Goal: Information Seeking & Learning: Learn about a topic

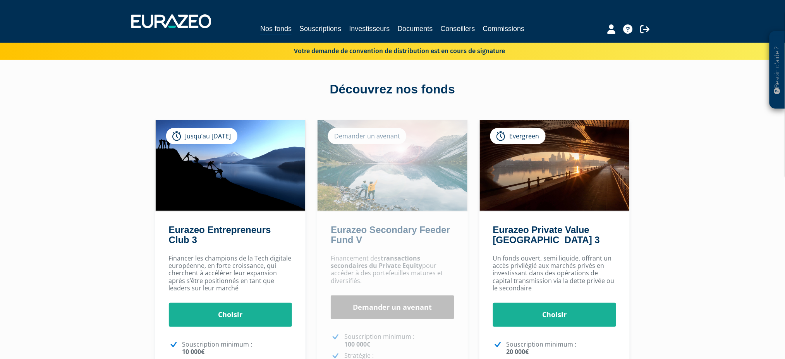
click at [368, 87] on div "Découvrez nos fonds" at bounding box center [393, 90] width 442 height 18
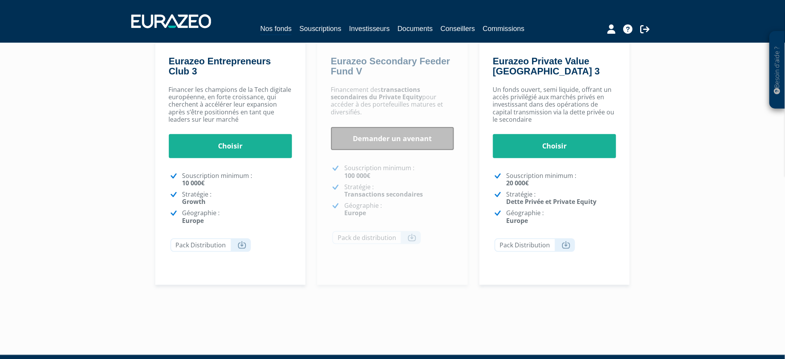
click at [388, 141] on link "Demander un avenant" at bounding box center [393, 139] width 124 height 24
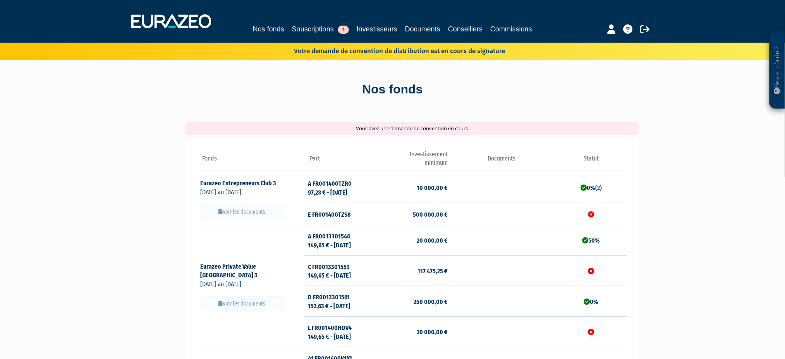
scroll to position [166, 0]
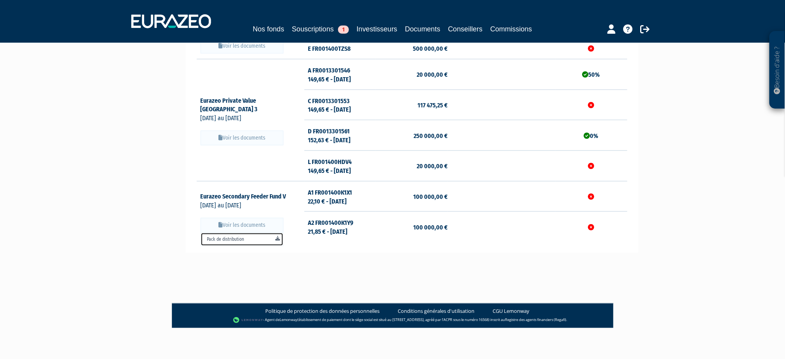
click at [237, 238] on link "Pack de distribution" at bounding box center [242, 239] width 83 height 14
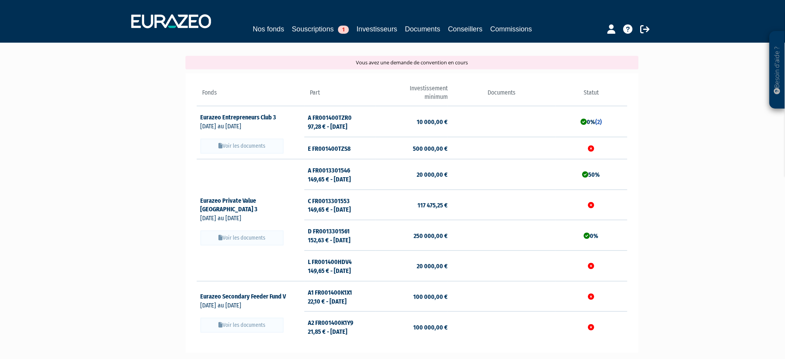
scroll to position [0, 0]
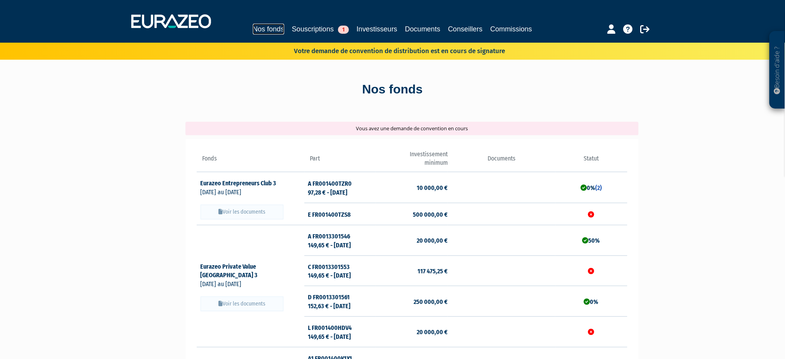
click at [273, 29] on link "Nos fonds" at bounding box center [268, 29] width 31 height 11
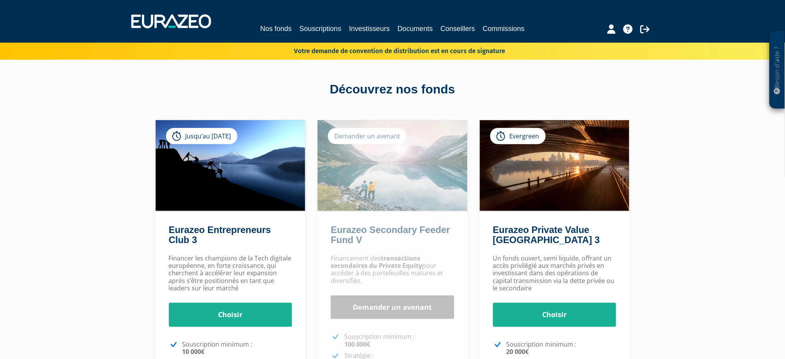
click at [378, 91] on div "Découvrez nos fonds" at bounding box center [393, 90] width 442 height 18
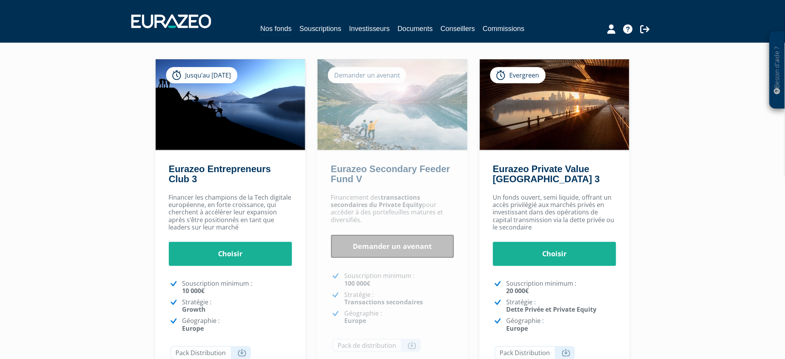
click at [380, 250] on link "Demander un avenant" at bounding box center [393, 246] width 124 height 24
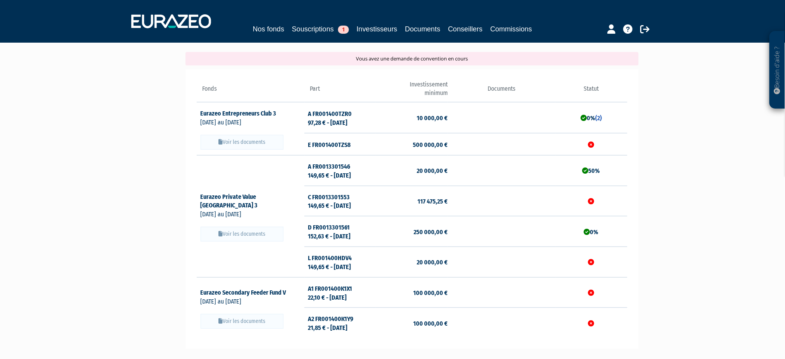
scroll to position [69, 0]
click at [349, 124] on td "A FR001400TZR0 97,28 € - [DATE]" at bounding box center [340, 118] width 72 height 31
click at [349, 124] on td "A FR001400TZR0 97,28 € - 31/07/2025" at bounding box center [340, 118] width 72 height 31
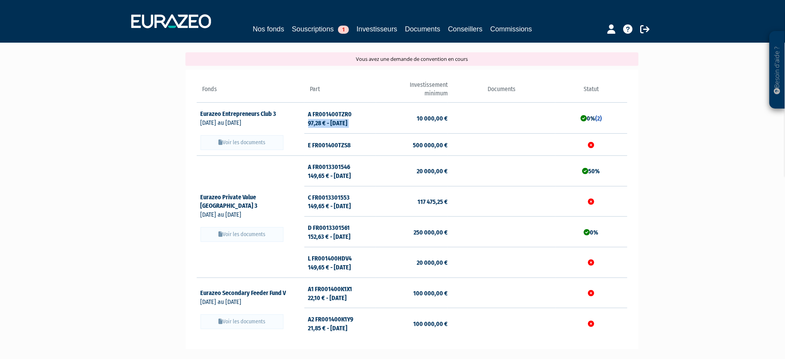
click at [416, 112] on td "10 000,00 €" at bounding box center [412, 118] width 72 height 31
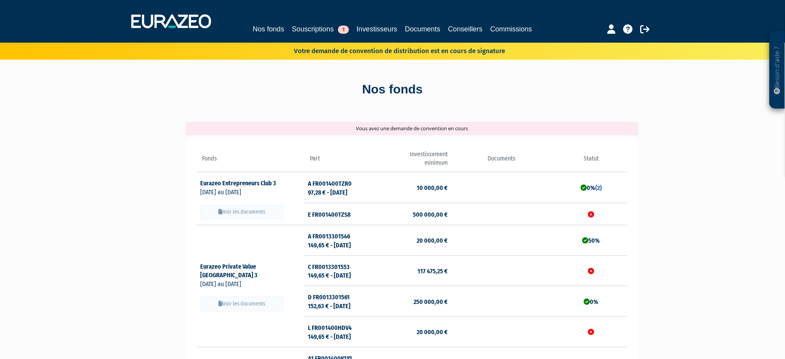
click at [419, 132] on div "Vous avez une demande de convention en cours" at bounding box center [412, 129] width 453 height 14
click at [371, 91] on div "Nos fonds" at bounding box center [393, 90] width 442 height 18
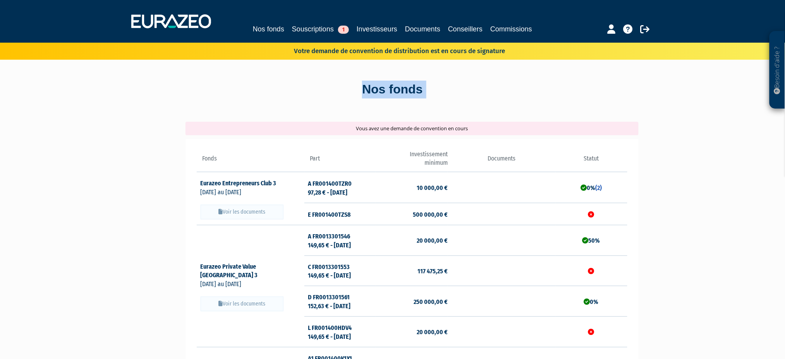
click at [371, 91] on div "Nos fonds" at bounding box center [393, 90] width 442 height 18
click at [273, 27] on link "Nos fonds" at bounding box center [268, 29] width 31 height 11
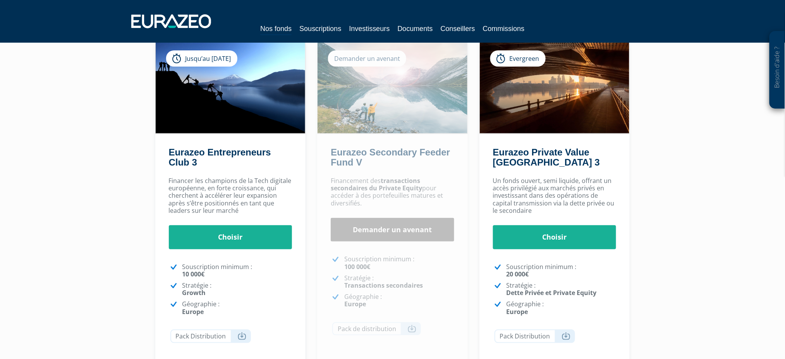
scroll to position [78, 0]
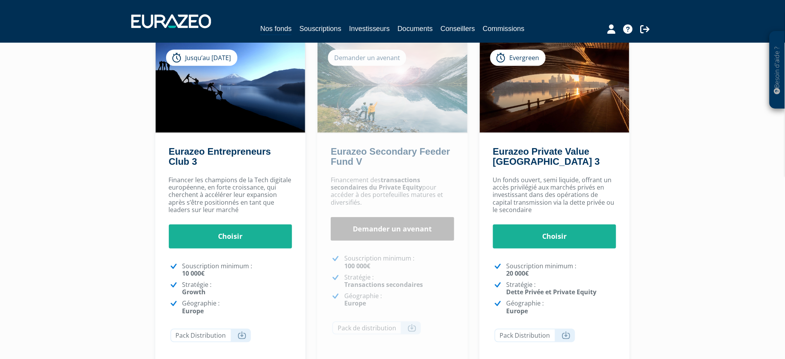
click at [310, 227] on div "Eurazeo Entrepreneurs Club 3 Jusqu’au [DATE] [GEOGRAPHIC_DATA] [GEOGRAPHIC_DATA…" at bounding box center [230, 207] width 162 height 333
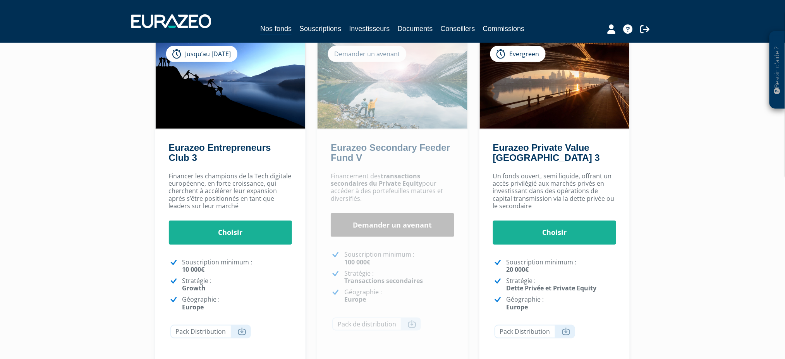
scroll to position [82, 0]
click at [310, 227] on div "Eurazeo Entrepreneurs Club 3 Jusqu’au [DATE] [GEOGRAPHIC_DATA] [GEOGRAPHIC_DATA…" at bounding box center [230, 203] width 162 height 333
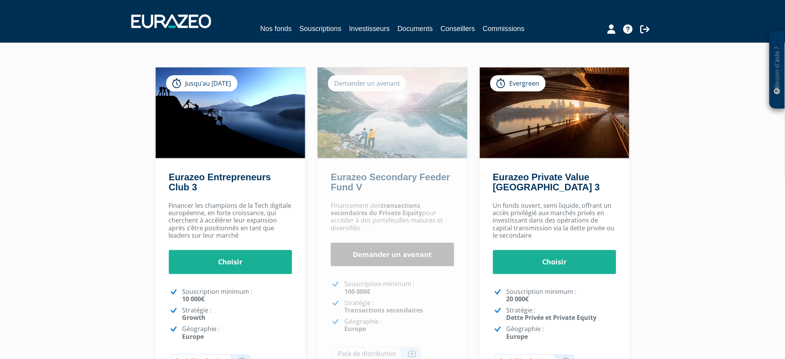
scroll to position [0, 0]
